Goal: Task Accomplishment & Management: Use online tool/utility

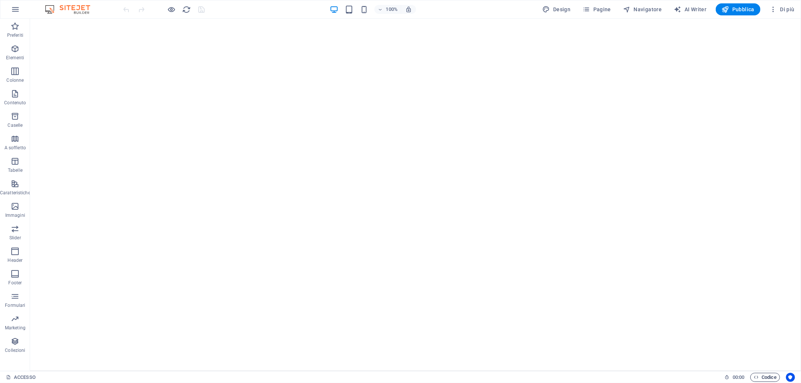
click at [757, 380] on span "Codice" at bounding box center [764, 377] width 23 height 9
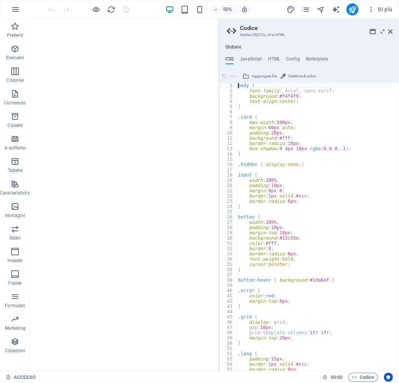
drag, startPoint x: 237, startPoint y: 84, endPoint x: 318, endPoint y: 385, distance: 311.7
click at [318, 383] on html "au.brama.com ACCESSO Preferiti Elementi Colonne Contenuto Caselle A soffietto T…" at bounding box center [199, 191] width 399 height 383
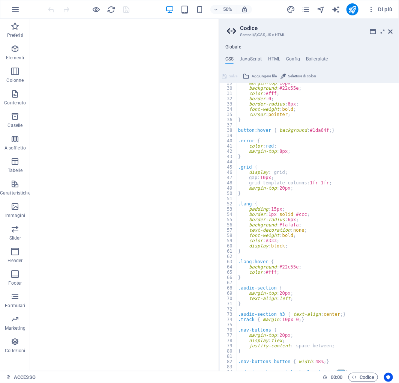
scroll to position [149, 0]
click at [298, 284] on div "margin-top : 10px ; background : #22c55e ; color : #fff ; border : 0 ; border-r…" at bounding box center [315, 229] width 156 height 299
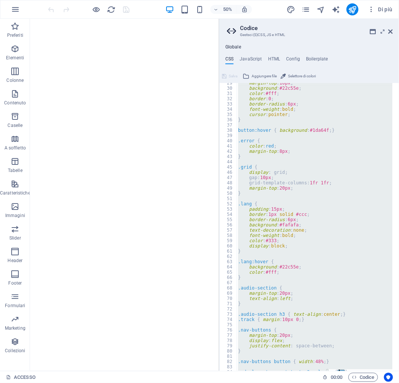
scroll to position [153, 0]
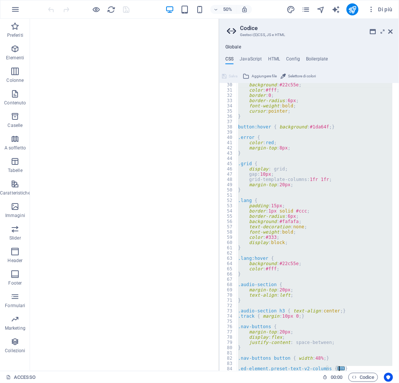
click at [334, 368] on div "background : #22c55e ; color : #fff ; border : 0 ; border-radius : 6px ; font-w…" at bounding box center [315, 227] width 156 height 288
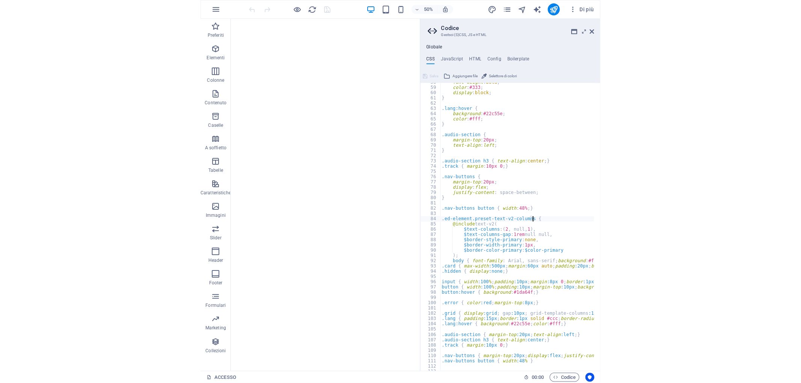
scroll to position [312, 0]
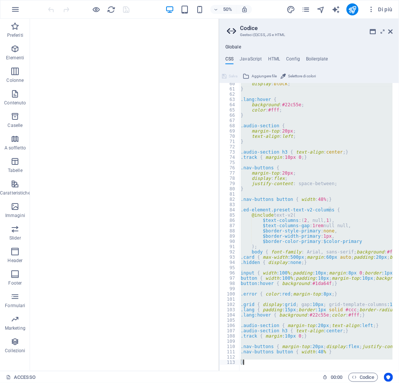
type textarea "}"
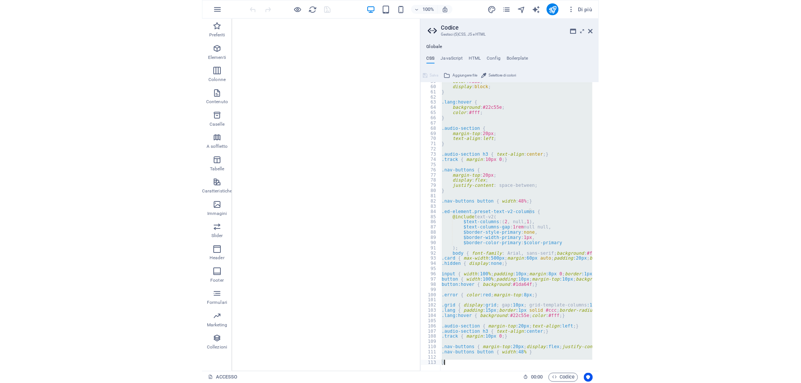
scroll to position [308, 0]
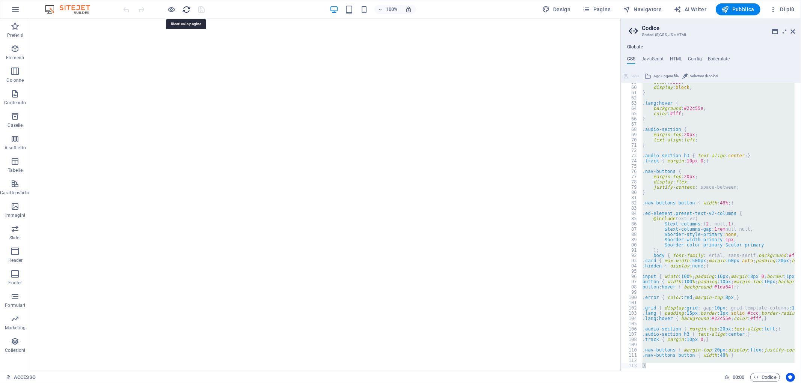
click at [184, 5] on icon "reload" at bounding box center [186, 9] width 9 height 9
click at [188, 10] on icon "reload" at bounding box center [186, 9] width 9 height 9
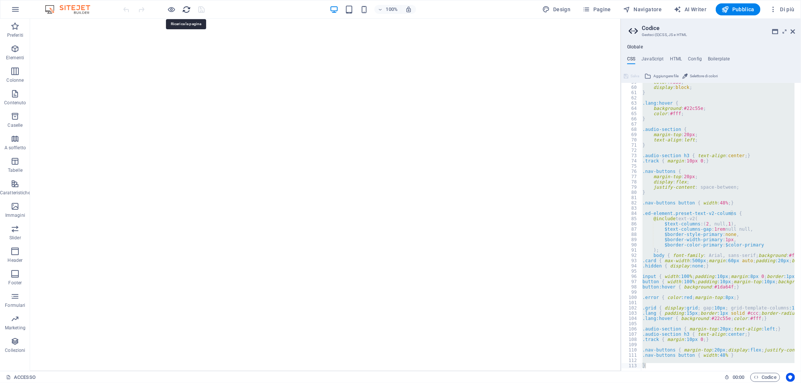
click at [188, 10] on icon "reload" at bounding box center [186, 9] width 9 height 9
click at [172, 8] on icon "button" at bounding box center [171, 9] width 9 height 9
click at [173, 32] on h6 "Anteprima Ctrl+P" at bounding box center [177, 28] width 61 height 9
click at [183, 49] on h6 "Apri anteprima del sito web" at bounding box center [177, 46] width 61 height 9
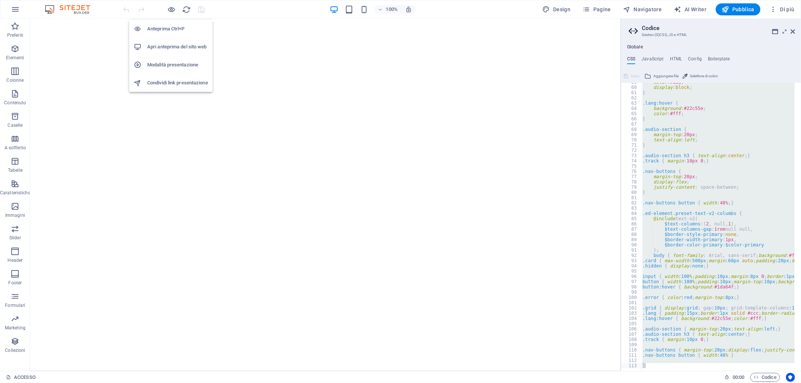
click at [183, 49] on h6 "Apri anteprima del sito web" at bounding box center [177, 46] width 61 height 9
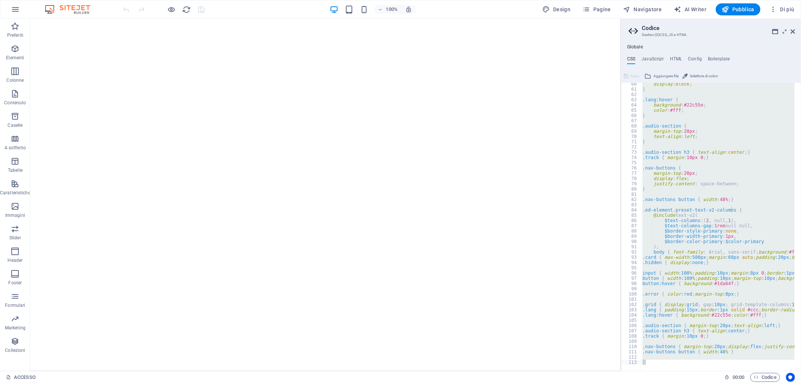
scroll to position [312, 0]
click at [637, 163] on div "75" at bounding box center [631, 162] width 20 height 5
click at [669, 148] on div "display : block ; } .lang:hover { background : #22c55e ; color : #fff ; } .audi…" at bounding box center [718, 227] width 154 height 288
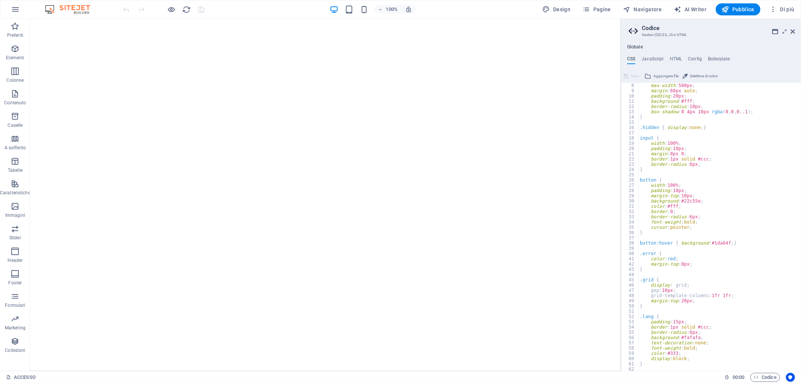
scroll to position [0, 0]
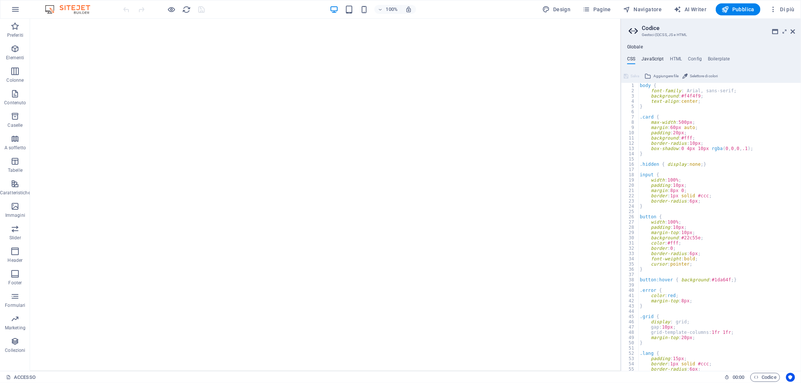
click at [648, 60] on h4 "JavaScript" at bounding box center [652, 60] width 22 height 8
type textarea "// ===== CREDENZIALI (puoi cambiarle qui) ====="
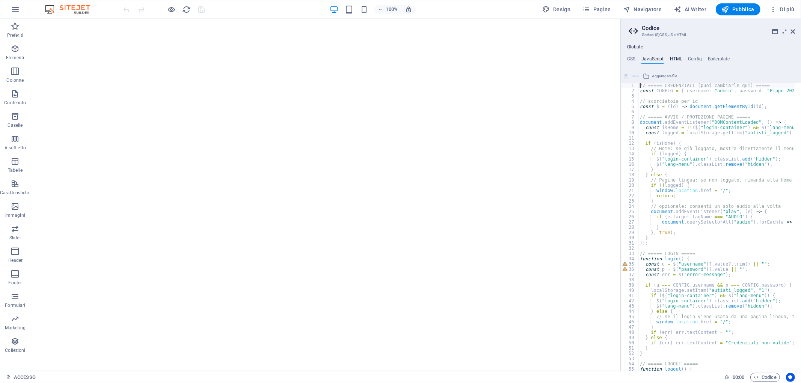
click at [673, 63] on h4 "HTML" at bounding box center [676, 60] width 12 height 8
type textarea "<!-- LOGIN -->"
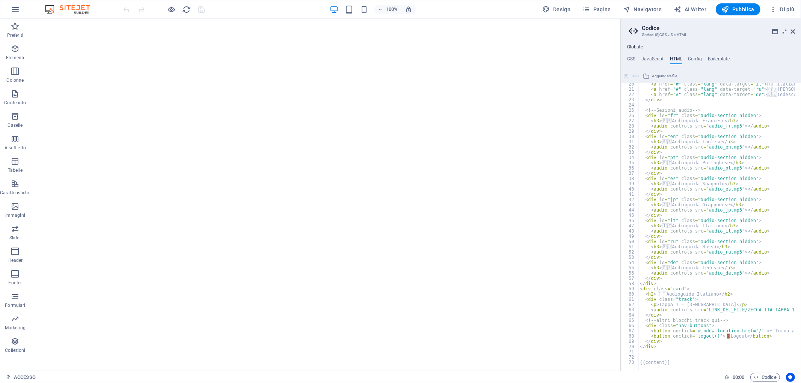
scroll to position [101, 0]
click at [693, 62] on h4 "Config" at bounding box center [695, 60] width 14 height 8
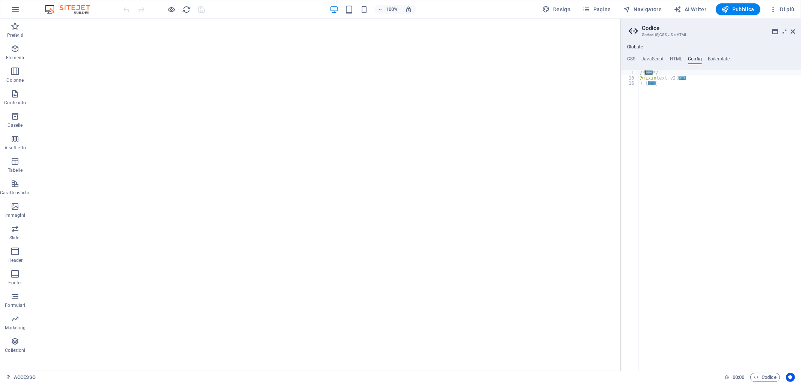
click at [682, 79] on span "..." at bounding box center [683, 78] width 8 height 4
click at [649, 110] on span "..." at bounding box center [652, 109] width 8 height 4
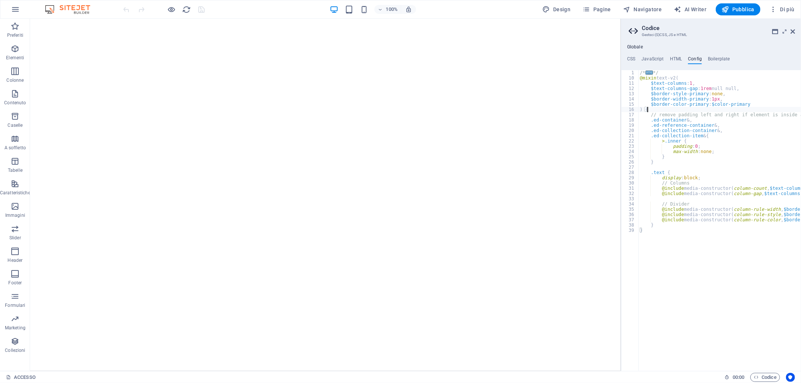
click at [649, 73] on span "..." at bounding box center [649, 73] width 8 height 4
type textarea "/**"
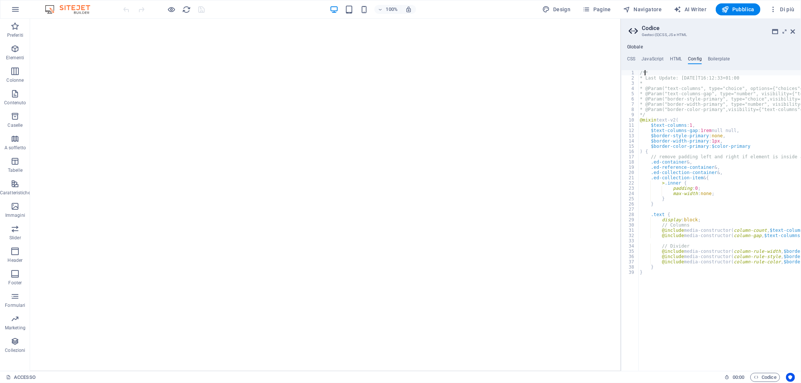
scroll to position [0, 0]
click at [187, 8] on icon "reload" at bounding box center [186, 9] width 9 height 9
click at [635, 55] on div "Globale CSS JavaScript HTML Config Boilerplate 1 2 3 4 5 6 7 8 9 10 11 12 13 14…" at bounding box center [711, 207] width 180 height 327
click at [627, 63] on h4 "CSS" at bounding box center [631, 60] width 8 height 8
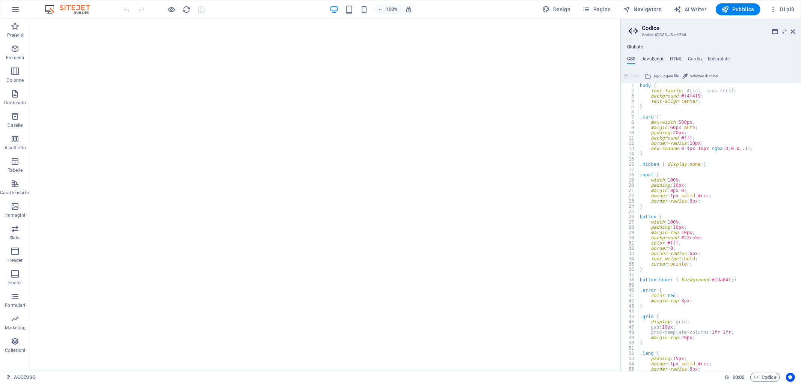
click at [652, 60] on h4 "JavaScript" at bounding box center [652, 60] width 22 height 8
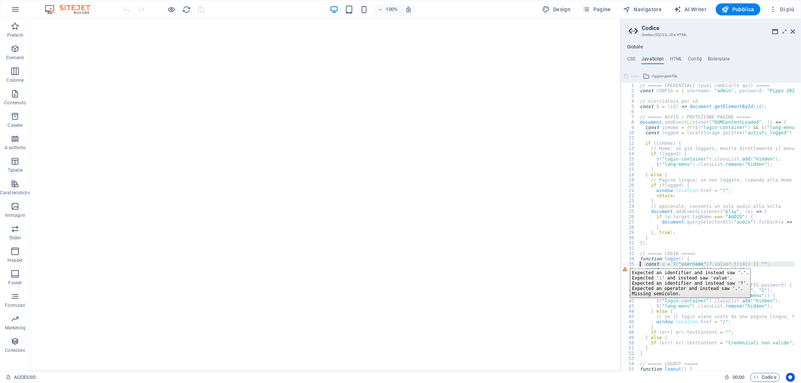
click at [624, 263] on div "35" at bounding box center [630, 264] width 18 height 5
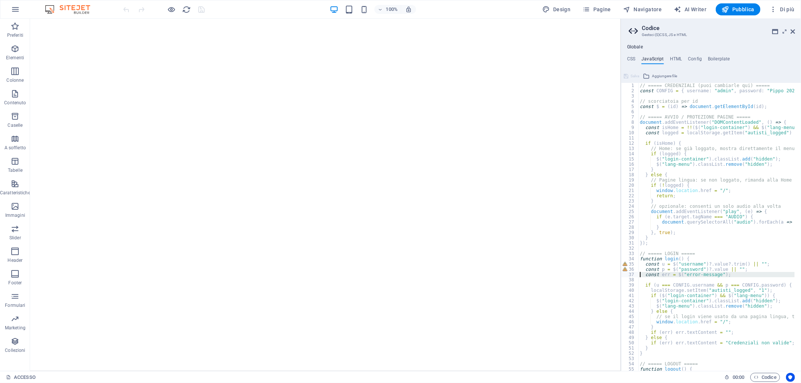
click at [627, 276] on div "37" at bounding box center [630, 274] width 18 height 5
click at [626, 262] on div "35" at bounding box center [630, 264] width 18 height 5
click at [625, 262] on div "35" at bounding box center [630, 264] width 18 height 5
drag, startPoint x: 749, startPoint y: 278, endPoint x: 628, endPoint y: 254, distance: 122.8
click at [628, 254] on div "function login() { const u = $("username")?.value?.trim() || ""; 1 2 3 4 5 6 7 …" at bounding box center [711, 227] width 180 height 288
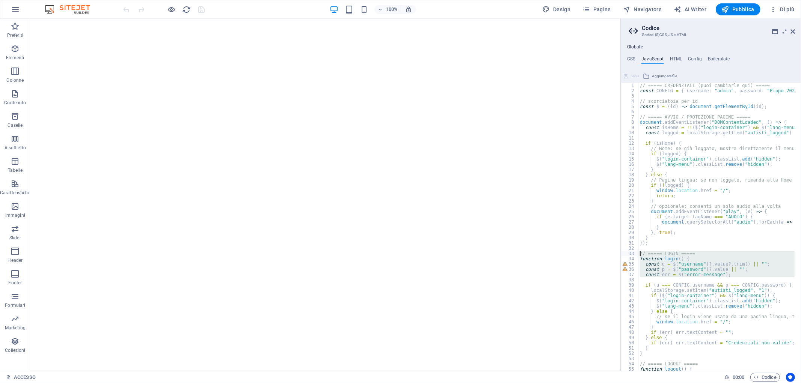
type textarea "// ===== LOGIN ===== function login() {"
paste textarea
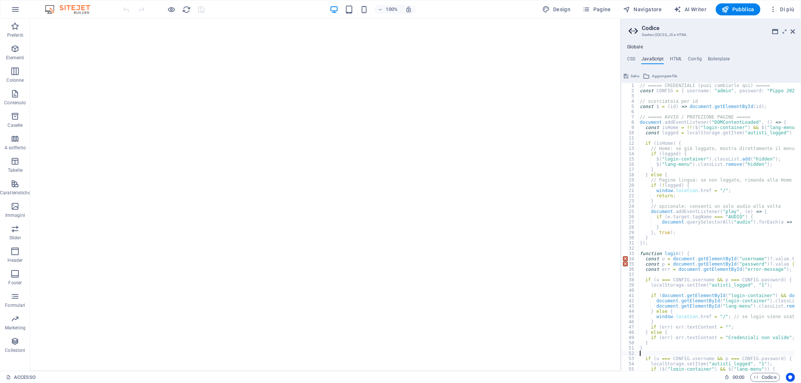
scroll to position [25, 0]
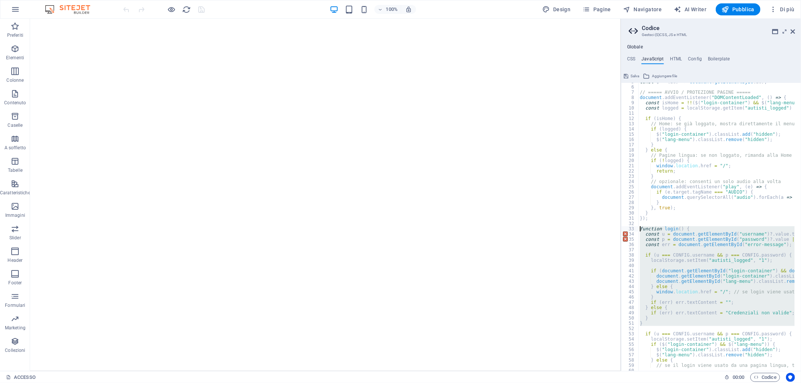
drag, startPoint x: 653, startPoint y: 327, endPoint x: 633, endPoint y: 228, distance: 100.8
click at [633, 228] on div "5 6 7 8 9 10 11 12 13 14 15 16 17 18 19 20 21 22 23 24 25 26 27 28 29 30 31 32 …" at bounding box center [711, 227] width 180 height 288
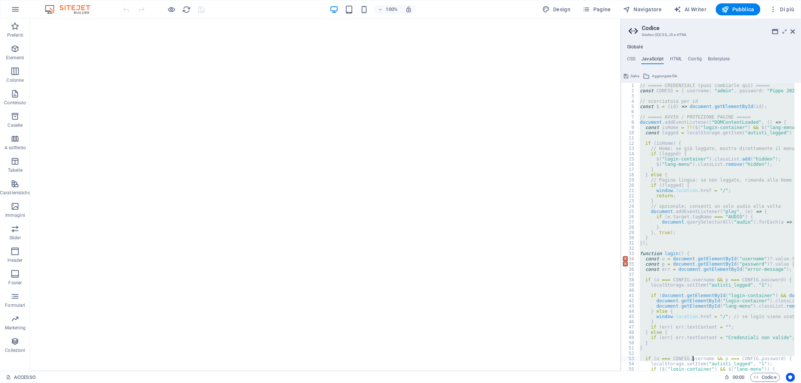
scroll to position [96, 0]
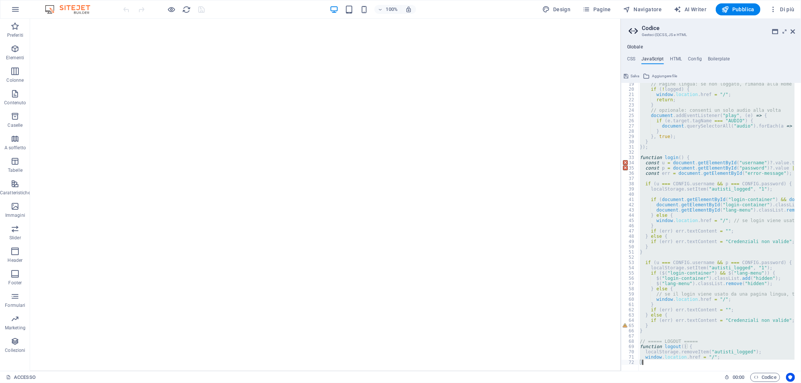
drag, startPoint x: 639, startPoint y: 83, endPoint x: 748, endPoint y: 399, distance: 334.2
click at [748, 383] on html "au.brama.com ACCESSO Preferiti Elementi Colonne Contenuto Caselle A soffietto T…" at bounding box center [400, 191] width 801 height 383
type textarea "window.location.href = "/"; }"
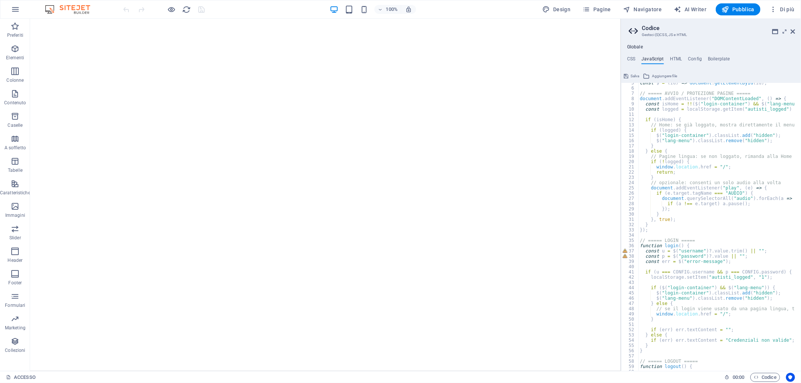
scroll to position [0, 0]
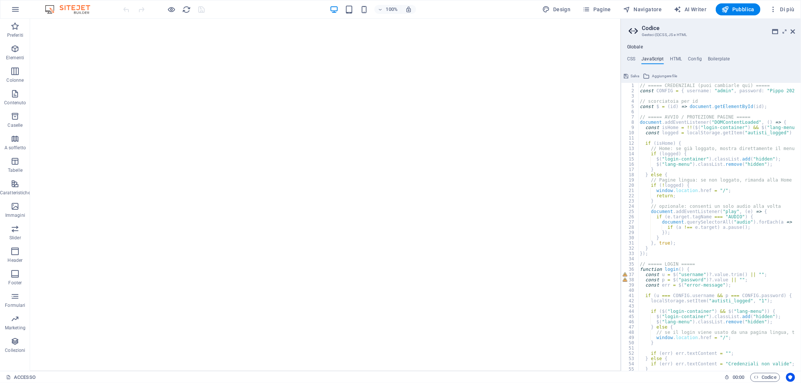
click at [636, 87] on div "1" at bounding box center [630, 85] width 18 height 5
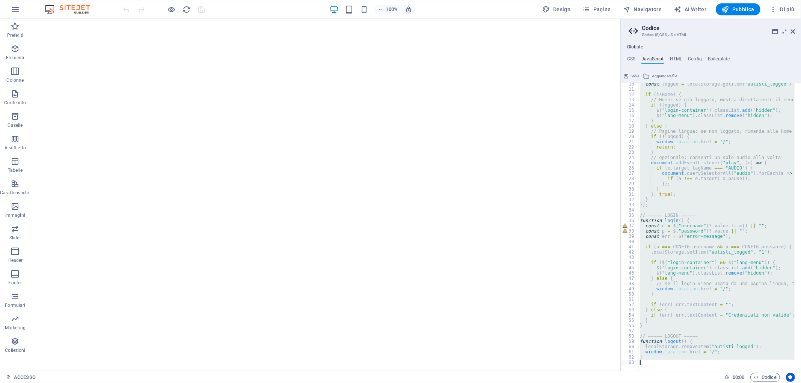
scroll to position [49, 0]
drag, startPoint x: 640, startPoint y: 84, endPoint x: 783, endPoint y: 394, distance: 341.1
click at [783, 383] on html "au.brama.com ACCESSO Preferiti Elementi Colonne Contenuto Caselle A soffietto T…" at bounding box center [400, 191] width 801 height 383
type textarea "}"
paste textarea
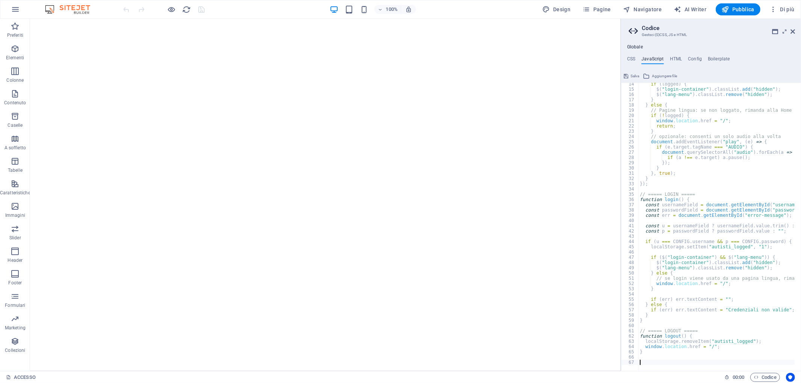
scroll to position [69, 0]
click at [672, 58] on h4 "HTML" at bounding box center [676, 60] width 12 height 8
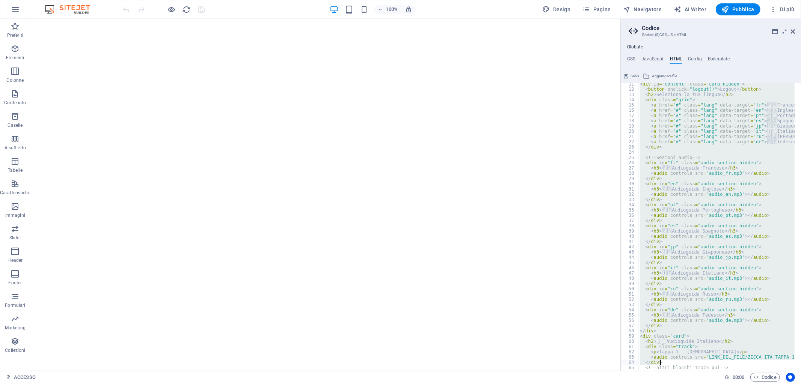
scroll to position [101, 0]
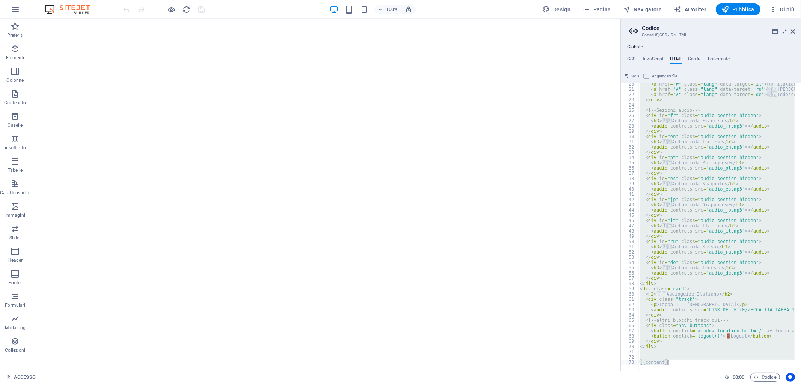
drag, startPoint x: 640, startPoint y: 84, endPoint x: 771, endPoint y: 399, distance: 341.9
click at [771, 383] on html "au.brama.com ACCESSO Preferiti Elementi Colonne Contenuto Caselle A soffietto T…" at bounding box center [400, 191] width 801 height 383
type textarea "{{content}}"
type textarea "<!-- LOGIN -->"
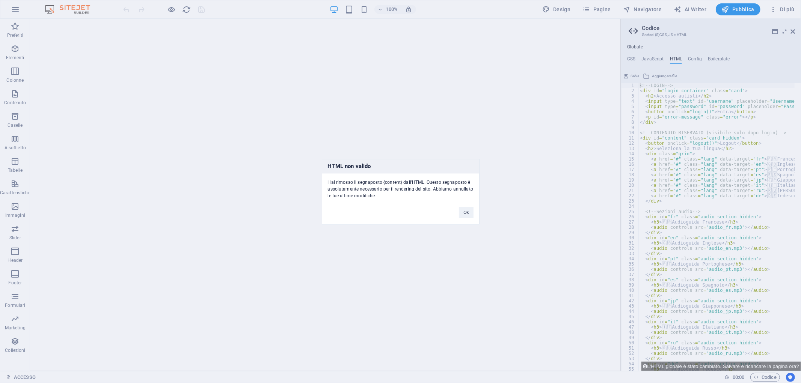
scroll to position [0, 0]
click button "Ok" at bounding box center [466, 212] width 14 height 11
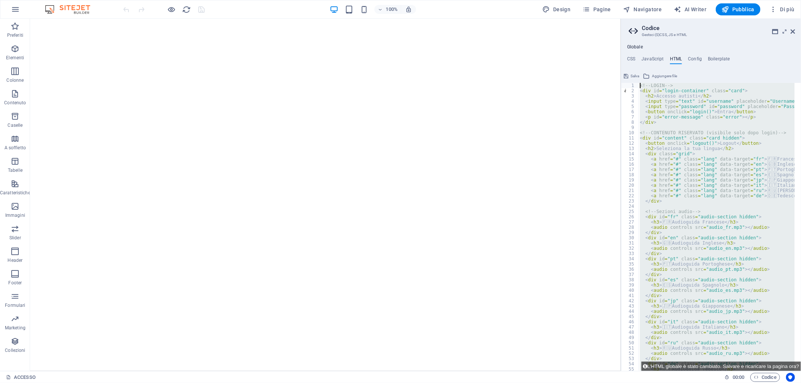
drag, startPoint x: 662, startPoint y: 353, endPoint x: 640, endPoint y: 83, distance: 270.7
click at [640, 83] on div "<!-- LOGIN --> < div id = "login-container" class = "card" > < h2 > Accesso aut…" at bounding box center [738, 229] width 200 height 293
type textarea "<!-- LOGIN --> <div id="login-container" class="card">"
paste textarea
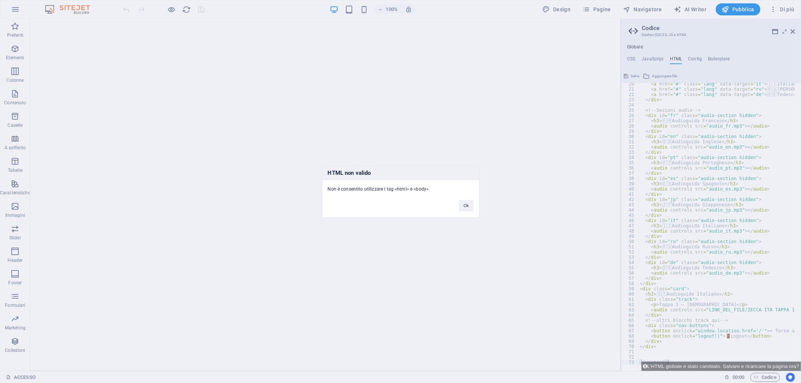
scroll to position [101, 0]
click at [468, 204] on button "Ok" at bounding box center [466, 205] width 14 height 11
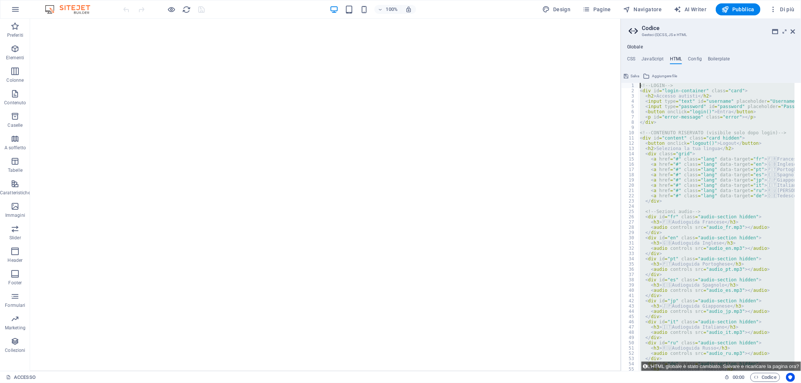
scroll to position [0, 0]
drag, startPoint x: 661, startPoint y: 350, endPoint x: 594, endPoint y: -51, distance: 406.2
click at [594, 0] on html "au.brama.com ACCESSO Preferiti Elementi Colonne Contenuto Caselle A soffietto T…" at bounding box center [400, 191] width 801 height 383
type textarea "<!-- LOGIN --> <div id="login-container" class="card">"
paste textarea
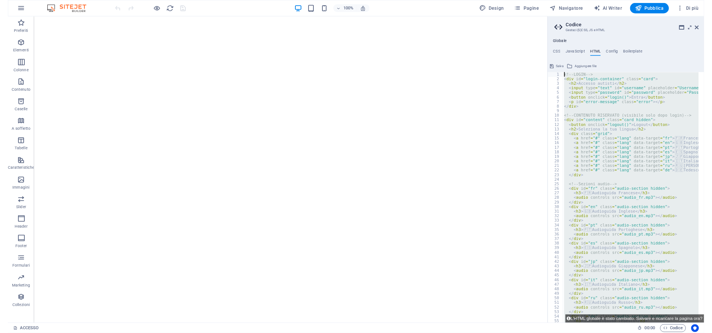
scroll to position [101, 0]
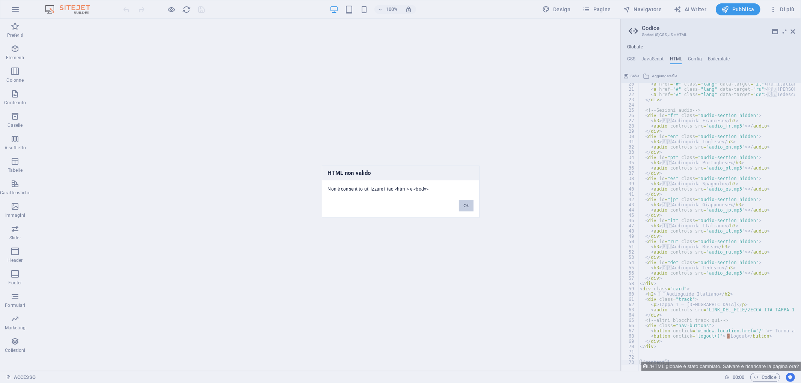
click at [468, 207] on button "Ok" at bounding box center [466, 205] width 14 height 11
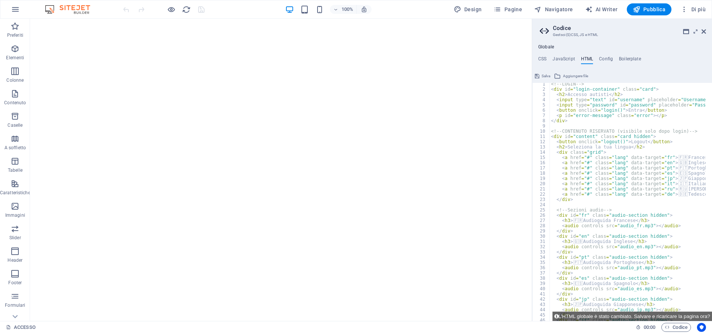
scroll to position [0, 0]
drag, startPoint x: 549, startPoint y: 84, endPoint x: 606, endPoint y: 278, distance: 202.0
click at [606, 278] on div "1 2 3 4 5 6 7 8 9 10 11 12 13 14 15 16 17 18 19 20 21 22 23 24 25 26 27 28 29 3…" at bounding box center [622, 202] width 180 height 238
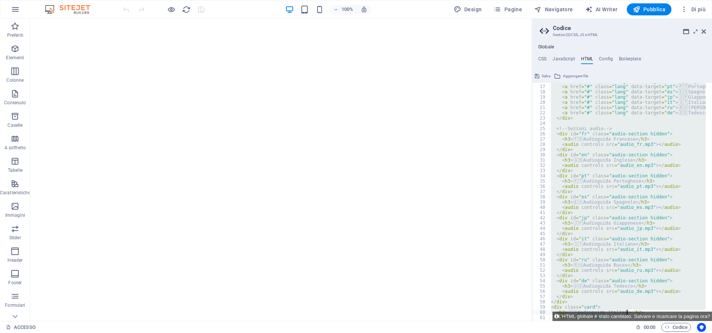
scroll to position [151, 0]
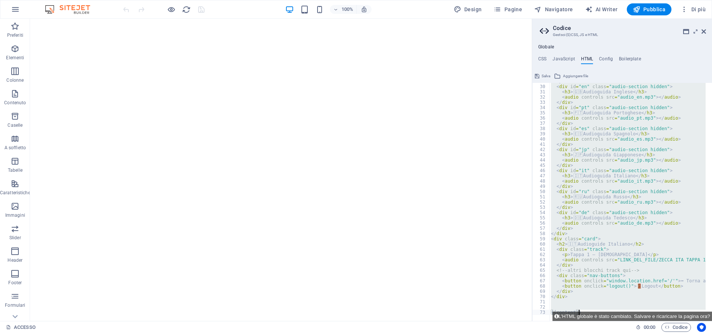
drag, startPoint x: 550, startPoint y: 85, endPoint x: 656, endPoint y: 349, distance: 284.8
click at [656, 333] on html "au.brama.com ACCESSO Preferiti Elementi Colonne Contenuto Caselle A soffietto T…" at bounding box center [356, 166] width 712 height 333
type textarea "{{content}}"
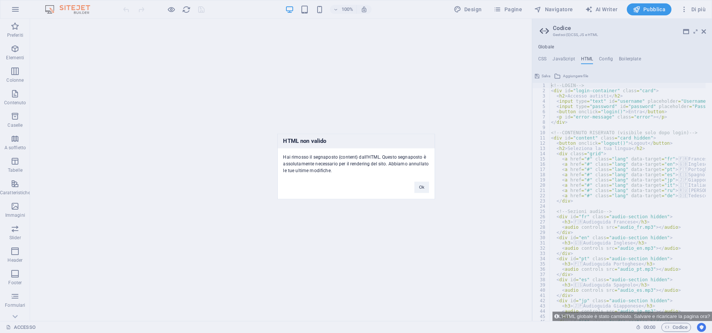
scroll to position [0, 0]
click button "Ok" at bounding box center [421, 187] width 14 height 11
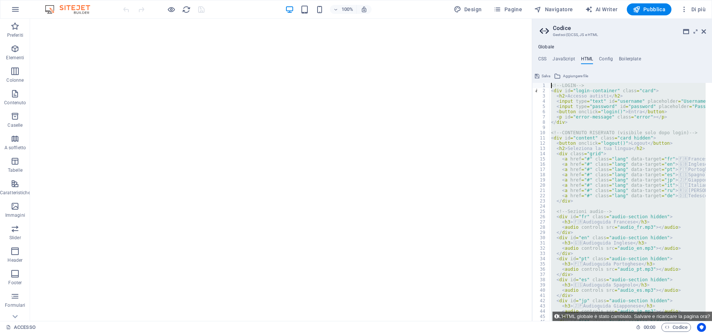
drag, startPoint x: 567, startPoint y: 298, endPoint x: 560, endPoint y: 45, distance: 253.4
click at [560, 45] on div "Globale CSS JavaScript HTML Config Boilerplate 1 2 3 4 5 6 7 8 9 10 11 12 13 14…" at bounding box center [622, 182] width 180 height 277
type textarea "<!-- LOGIN --> <div id="login-container" class="card">"
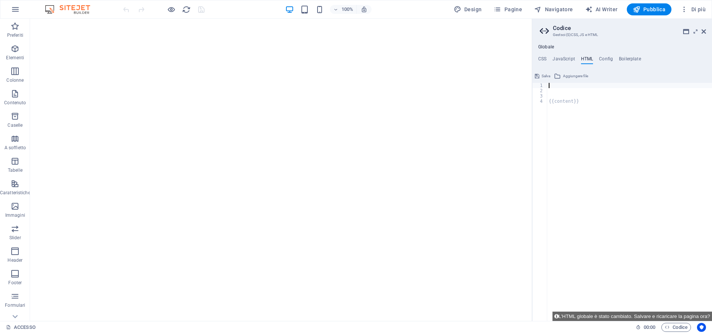
click at [552, 93] on div "{{content}}" at bounding box center [629, 207] width 165 height 249
click at [553, 89] on div "{{content}}" at bounding box center [629, 207] width 165 height 249
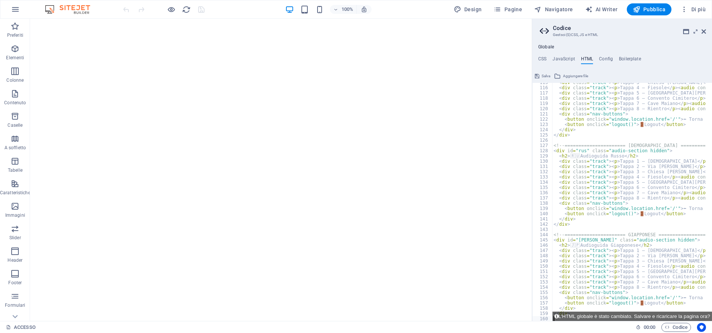
scroll to position [613, 0]
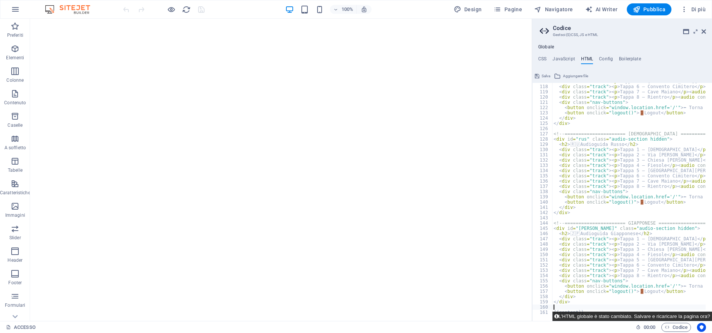
click at [616, 315] on button "L'HTML globale è stato cambiato. Salvare e ricaricare la pagina ora?" at bounding box center [632, 316] width 160 height 9
click at [616, 316] on button "L'HTML globale è stato cambiato. Salvare e ricaricare la pagina ora?" at bounding box center [632, 316] width 160 height 9
click at [187, 10] on icon "reload" at bounding box center [186, 9] width 9 height 9
click at [187, 11] on icon "reload" at bounding box center [186, 9] width 9 height 9
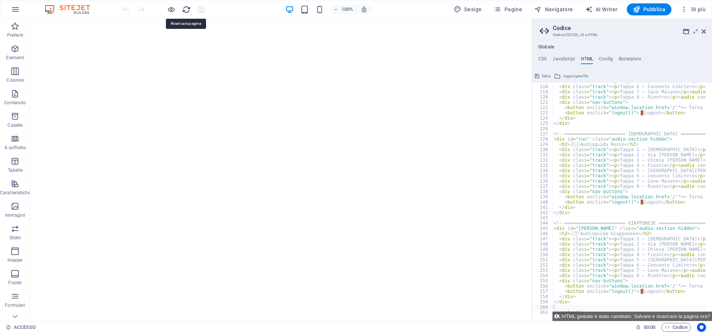
click at [187, 11] on icon "reload" at bounding box center [186, 9] width 9 height 9
click at [587, 317] on button "L'HTML globale è stato cambiato. Salvare e ricaricare la pagina ora?" at bounding box center [632, 316] width 160 height 9
click at [683, 29] on icon at bounding box center [686, 32] width 6 height 6
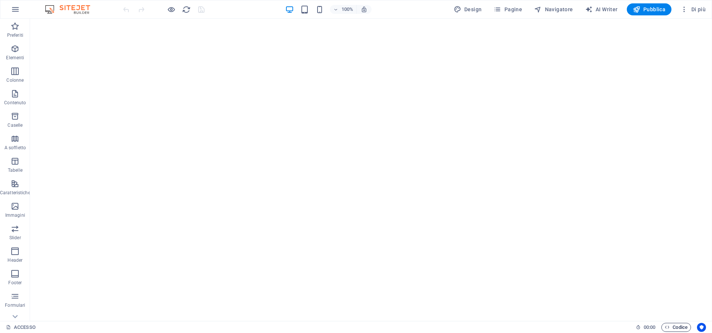
click at [680, 327] on span "Codice" at bounding box center [676, 327] width 23 height 9
click at [667, 330] on icon "button" at bounding box center [667, 327] width 5 height 5
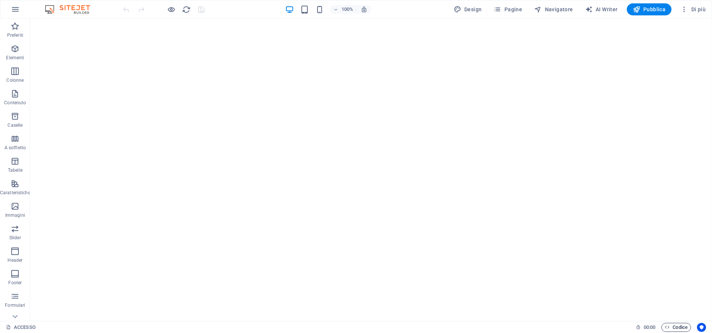
click at [675, 330] on span "Codice" at bounding box center [676, 327] width 23 height 9
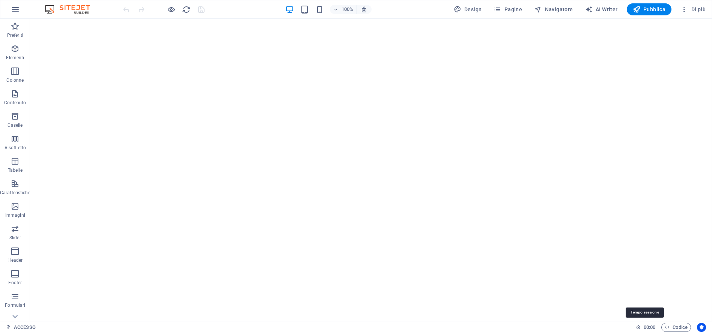
click at [644, 328] on span "00 : 00" at bounding box center [650, 327] width 12 height 9
click at [188, 8] on icon "reload" at bounding box center [186, 9] width 9 height 9
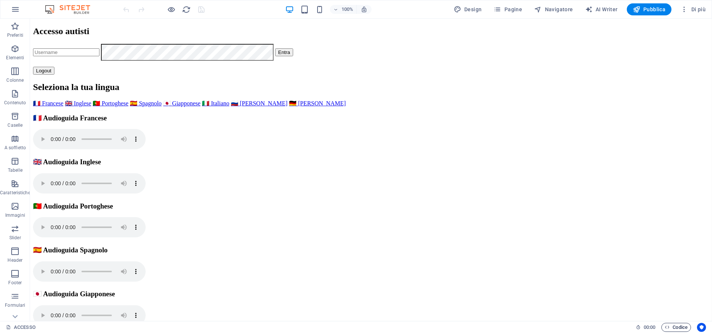
click at [662, 326] on button "Codice" at bounding box center [676, 327] width 30 height 9
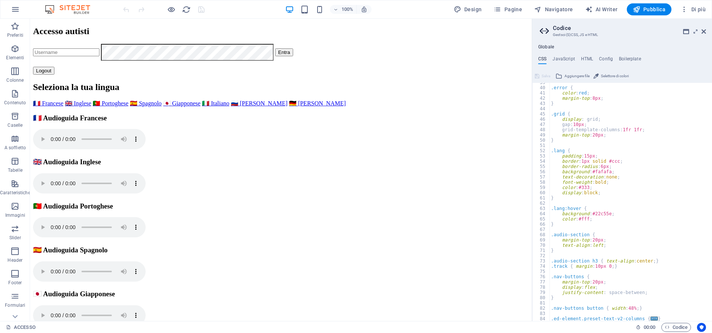
scroll to position [203, 0]
click at [583, 62] on h4 "HTML" at bounding box center [587, 60] width 12 height 8
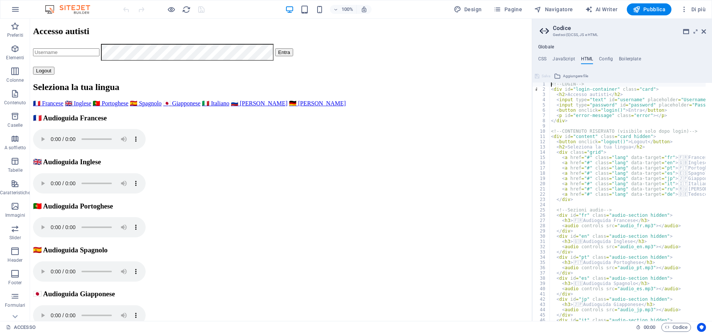
scroll to position [0, 0]
drag, startPoint x: 549, startPoint y: 85, endPoint x: 612, endPoint y: 287, distance: 211.6
click at [612, 287] on div "<!-- LOGIN --> 1 2 3 4 5 6 7 8 9 10 11 12 13 14 15 16 17 18 19 20 21 22 23 24 2…" at bounding box center [622, 202] width 180 height 238
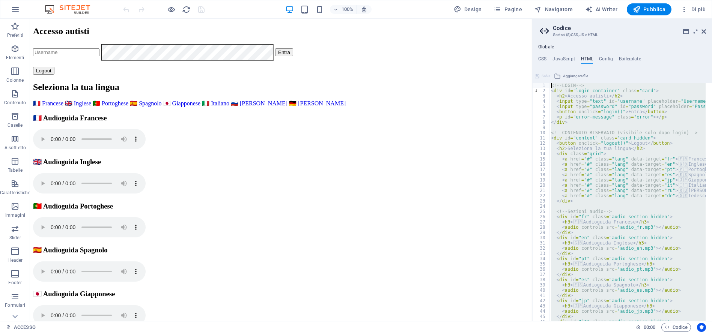
drag, startPoint x: 564, startPoint y: 305, endPoint x: 549, endPoint y: 52, distance: 253.4
click at [549, 52] on div "Globale CSS JavaScript HTML Config Boilerplate body { 39 40 41 42 43 44 45 46 4…" at bounding box center [622, 182] width 180 height 277
type textarea "<!-- LOGIN --> <div id="login-container" class="card">"
paste textarea
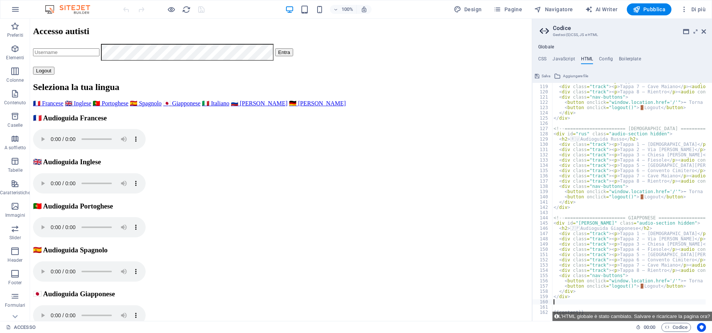
scroll to position [619, 0]
click at [656, 315] on button "L'HTML globale è stato cambiato. Salvare e ricaricare la pagina ora?" at bounding box center [632, 316] width 160 height 9
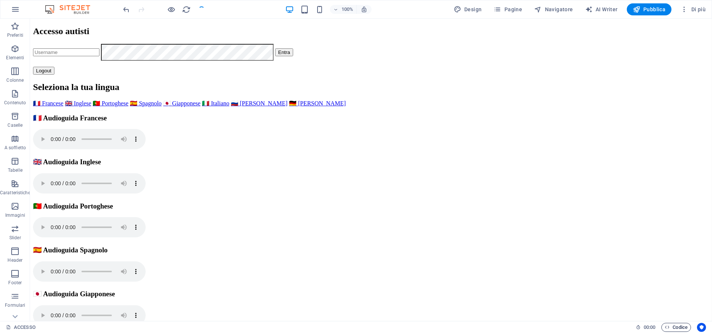
click at [665, 325] on icon "button" at bounding box center [667, 327] width 5 height 5
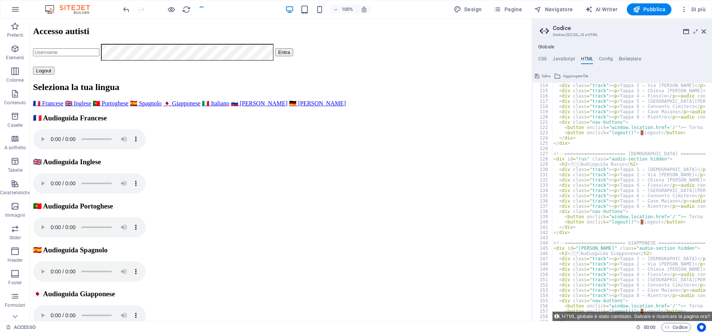
scroll to position [569, 0]
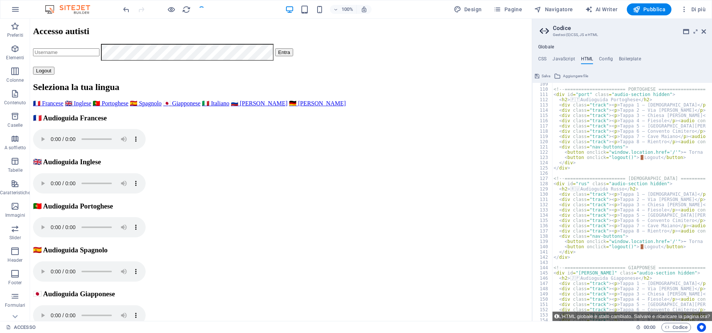
click at [542, 74] on span "Salva" at bounding box center [546, 76] width 9 height 9
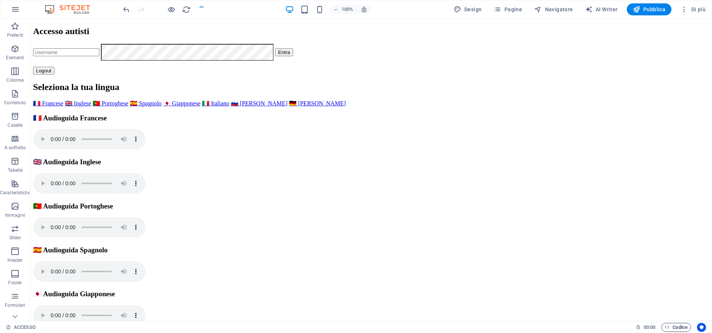
click at [682, 324] on span "Codice" at bounding box center [676, 327] width 23 height 9
click at [685, 327] on span "Codice" at bounding box center [676, 327] width 23 height 9
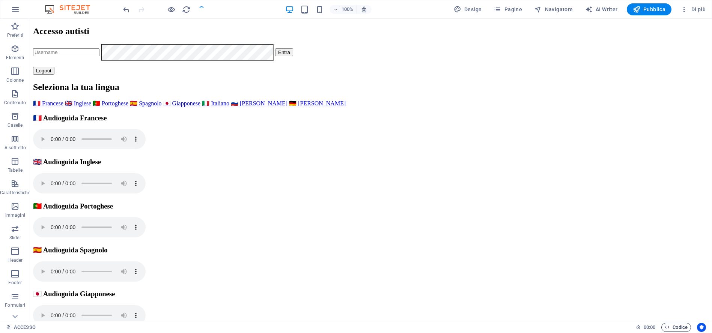
click at [685, 327] on span "Codice" at bounding box center [676, 327] width 23 height 9
click at [668, 325] on icon "button" at bounding box center [667, 327] width 5 height 5
